Goal: Task Accomplishment & Management: Use online tool/utility

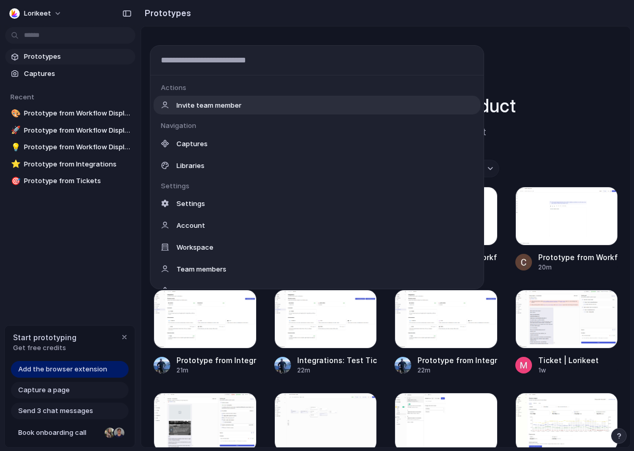
click at [47, 35] on body "Lorikeet Prototypes Captures Recent 🎨 Prototype from Workflow Display Name 🚀 Pr…" at bounding box center [317, 225] width 634 height 451
click at [79, 242] on div "Actions Invite team member Navigation Captures Libraries Settings Settings Acco…" at bounding box center [317, 225] width 634 height 451
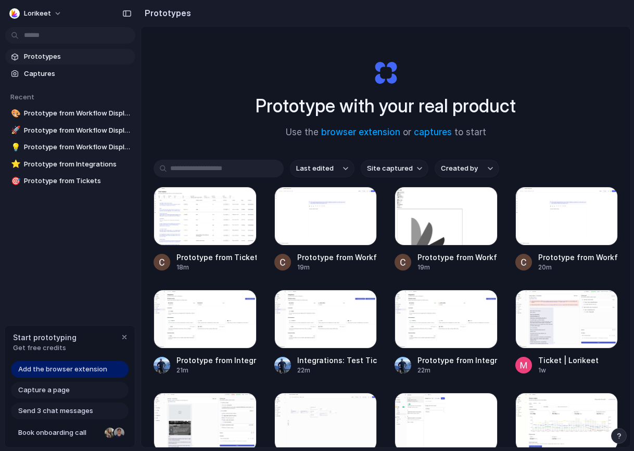
click at [82, 370] on span "Add the browser extension" at bounding box center [62, 369] width 89 height 10
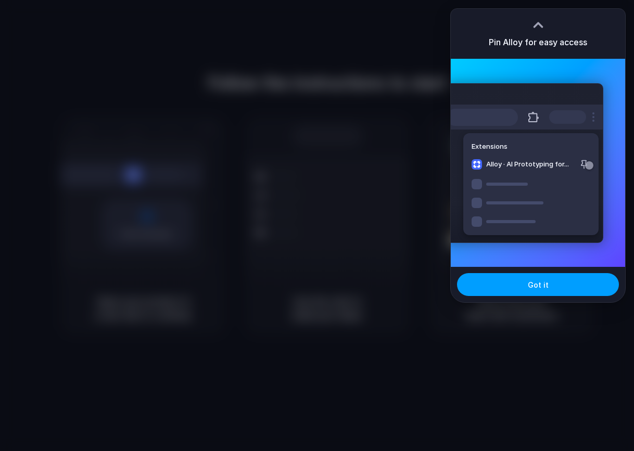
click at [522, 287] on button "Got it" at bounding box center [538, 284] width 162 height 23
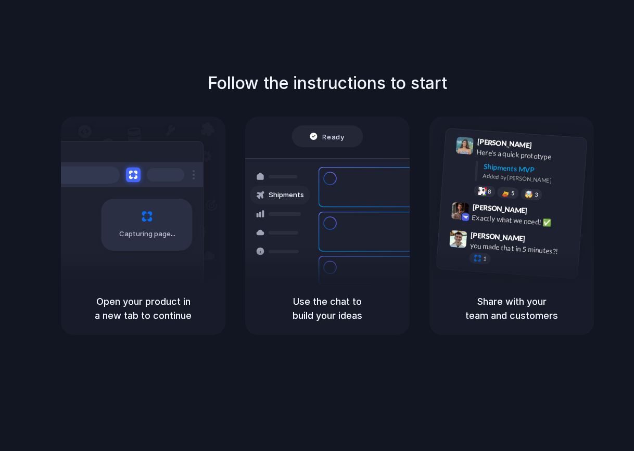
click at [202, 342] on div "Follow the instructions to start Capturing page Open your product in a new tab …" at bounding box center [327, 236] width 655 height 472
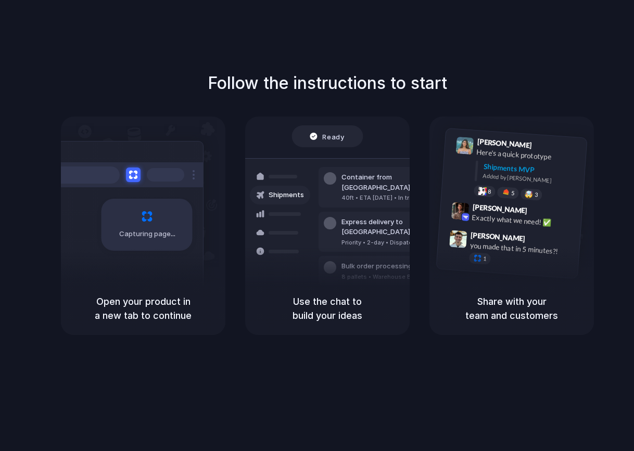
click at [111, 291] on div "Open your product in a new tab to continue" at bounding box center [143, 308] width 164 height 53
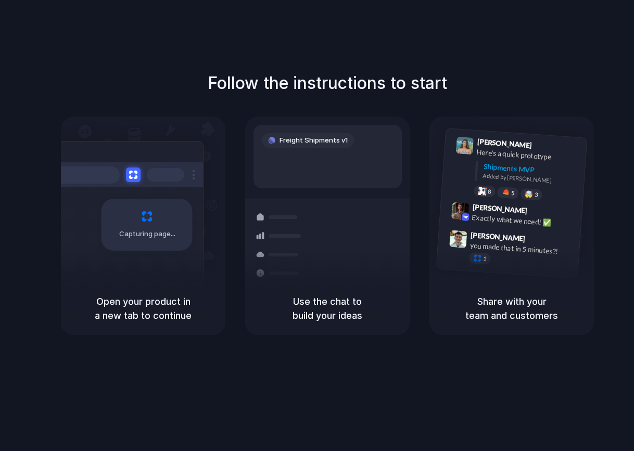
click at [164, 222] on div "Capturing page" at bounding box center [146, 225] width 91 height 52
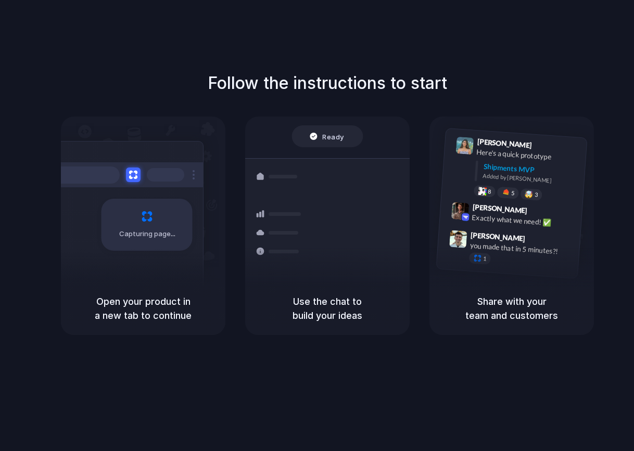
click at [142, 113] on div "Follow the instructions to start Capturing page Open your product in a new tab …" at bounding box center [327, 203] width 634 height 264
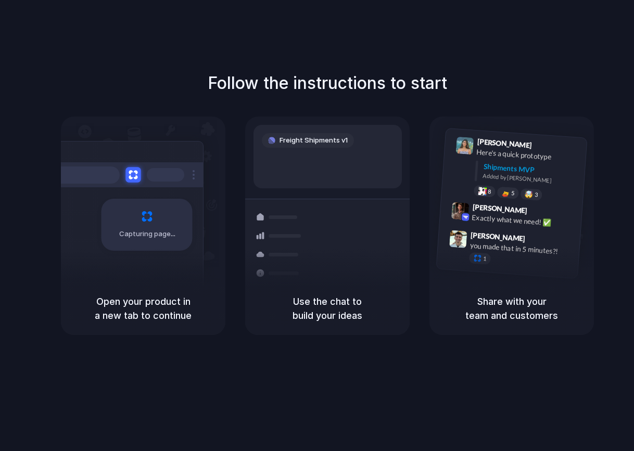
click at [137, 176] on button at bounding box center [132, 174] width 15 height 15
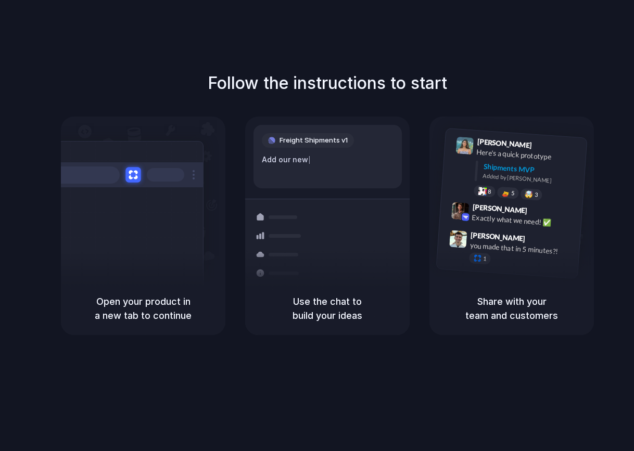
click at [137, 176] on button at bounding box center [132, 174] width 15 height 15
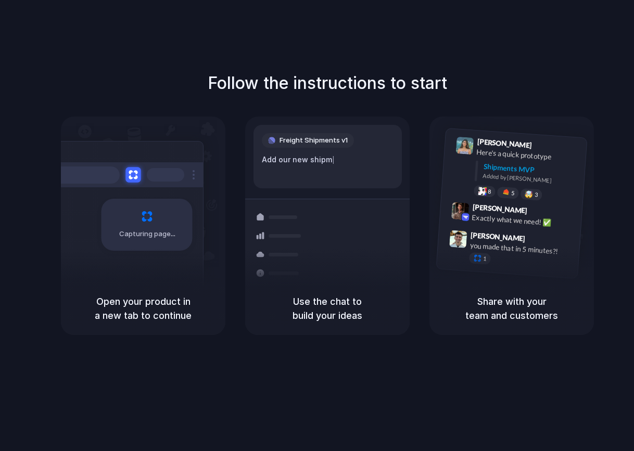
click at [137, 176] on button at bounding box center [132, 174] width 15 height 15
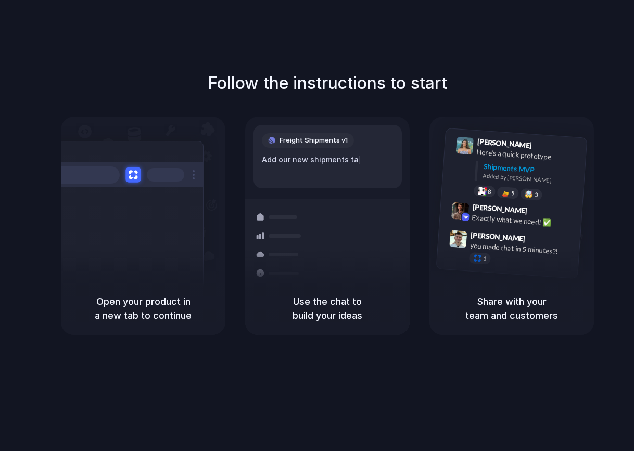
click at [137, 176] on button at bounding box center [132, 174] width 15 height 15
